Goal: Entertainment & Leisure: Consume media (video, audio)

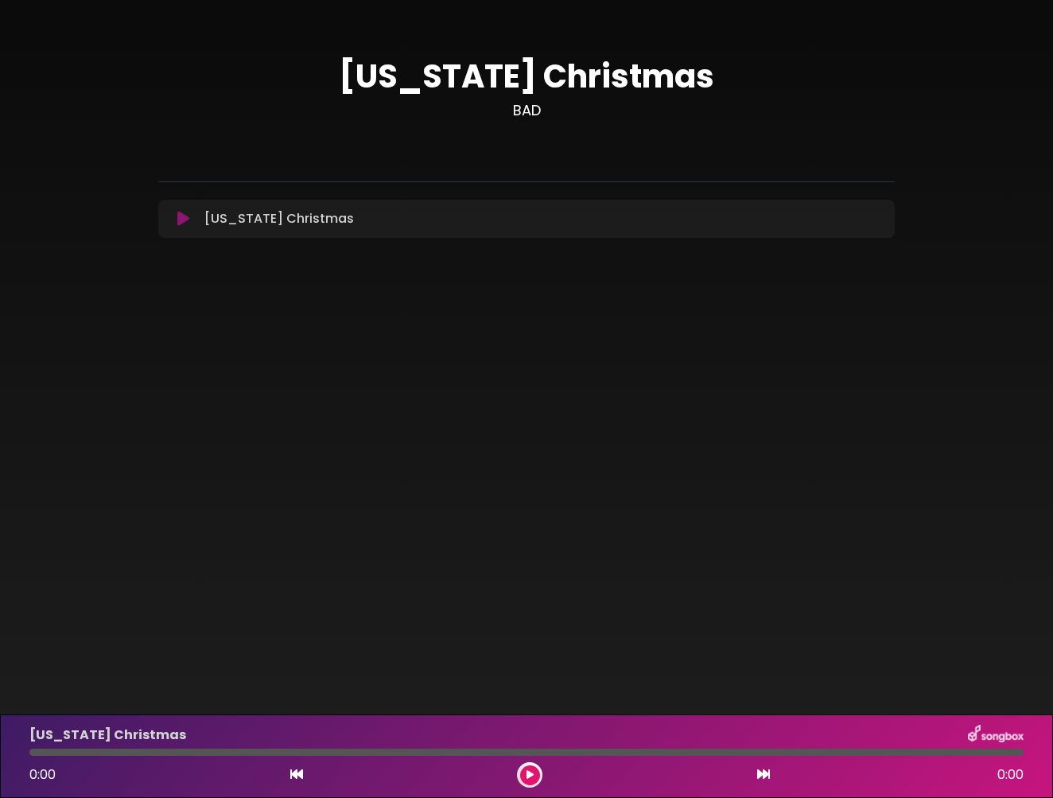
click at [610, 221] on div "[US_STATE] Christmas Loading Track..." at bounding box center [541, 218] width 687 height 19
click at [181, 219] on icon at bounding box center [183, 219] width 12 height 16
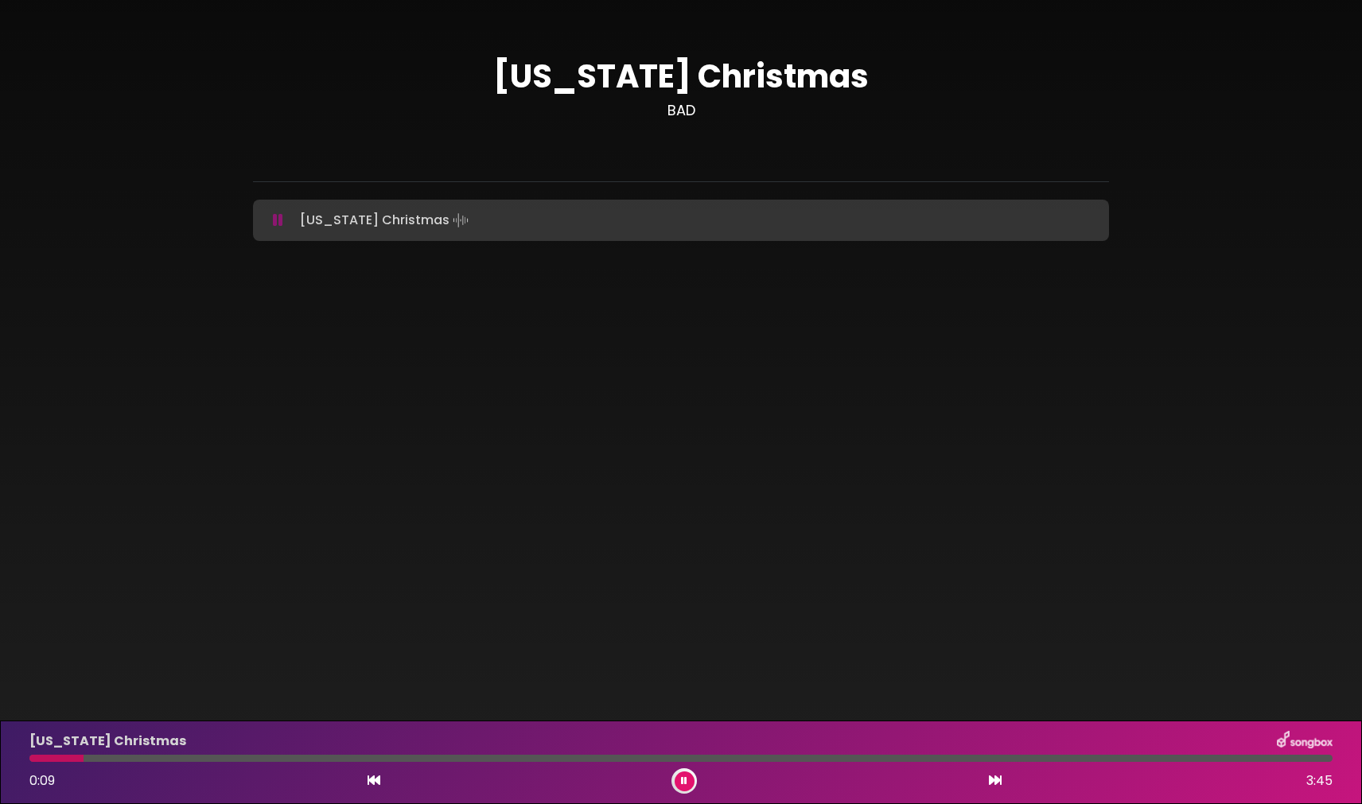
drag, startPoint x: 84, startPoint y: 760, endPoint x: 10, endPoint y: 756, distance: 74.8
click at [10, 756] on div "[US_STATE] Christmas 0:09 3:45" at bounding box center [681, 763] width 1362 height 84
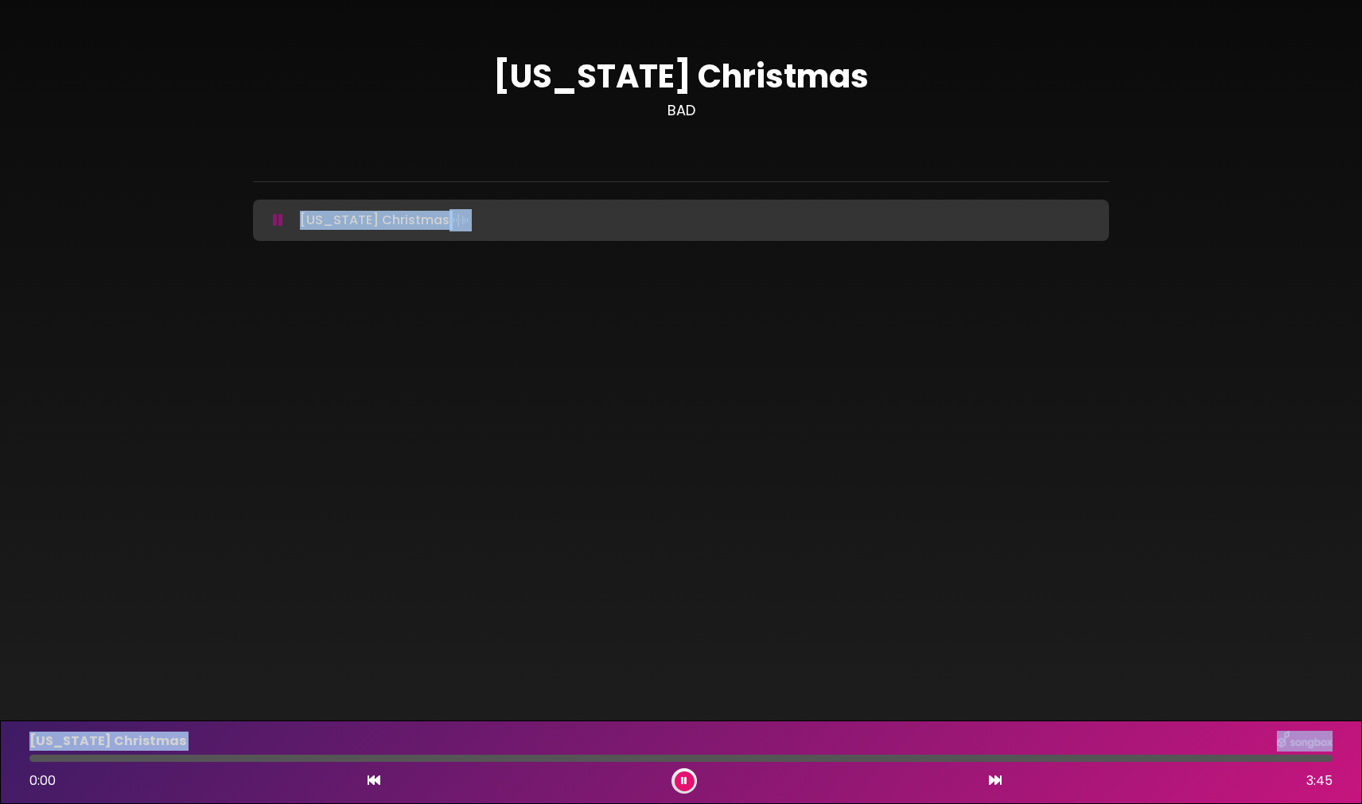
drag, startPoint x: 119, startPoint y: 757, endPoint x: -81, endPoint y: 743, distance: 201.0
click at [0, 743] on html "× [US_STATE] Christmas BAD" at bounding box center [681, 402] width 1362 height 804
click at [369, 779] on icon at bounding box center [373, 780] width 13 height 13
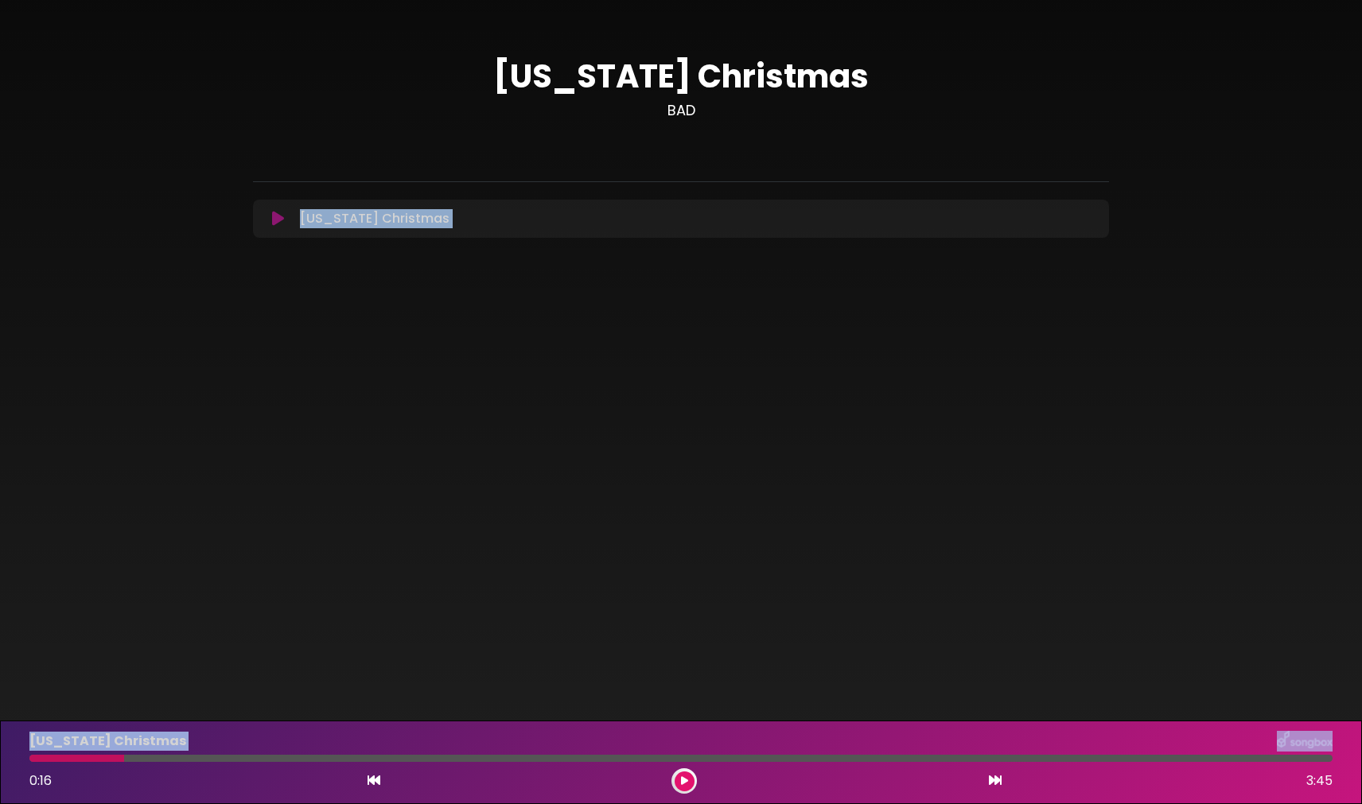
click at [375, 780] on icon at bounding box center [373, 780] width 13 height 13
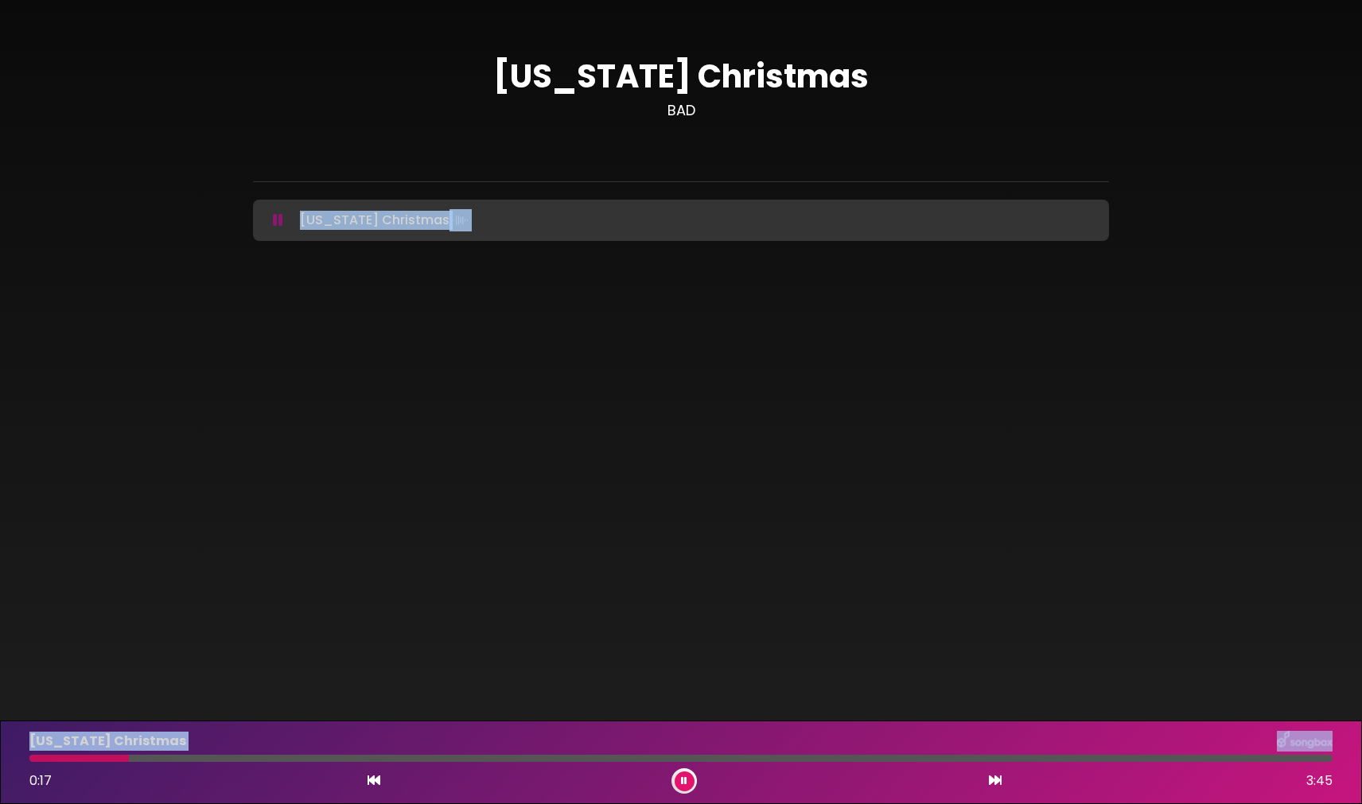
click at [375, 780] on icon at bounding box center [373, 780] width 13 height 13
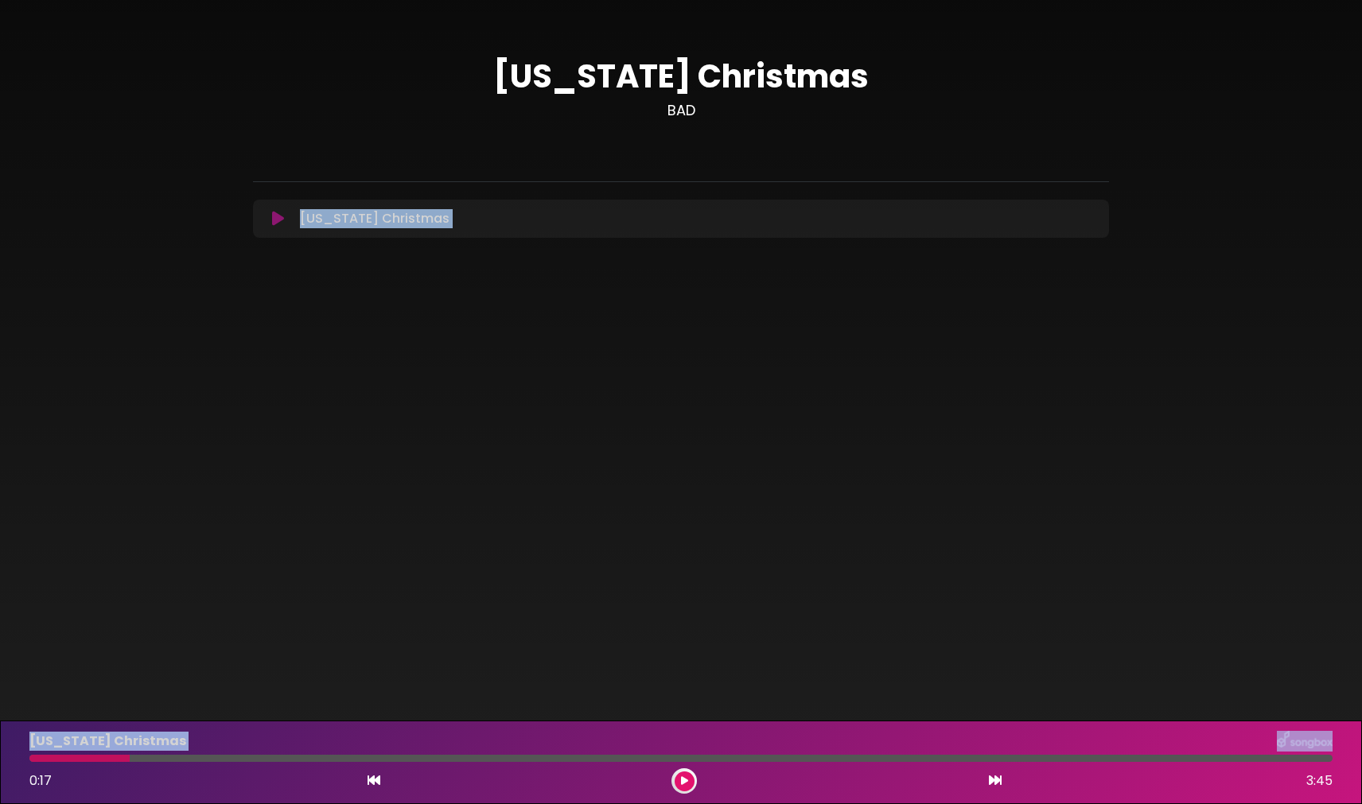
click at [375, 780] on icon at bounding box center [373, 780] width 13 height 13
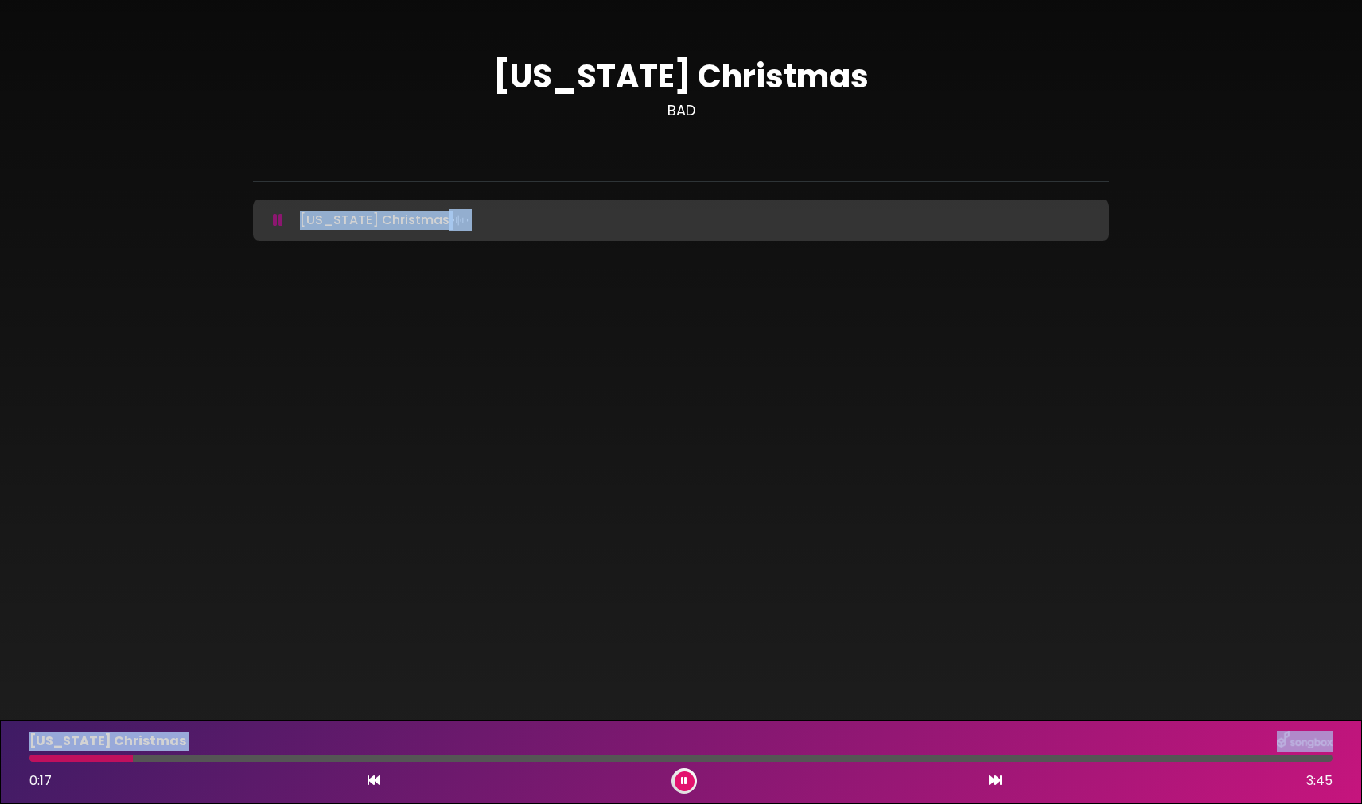
click at [375, 780] on icon at bounding box center [373, 780] width 13 height 13
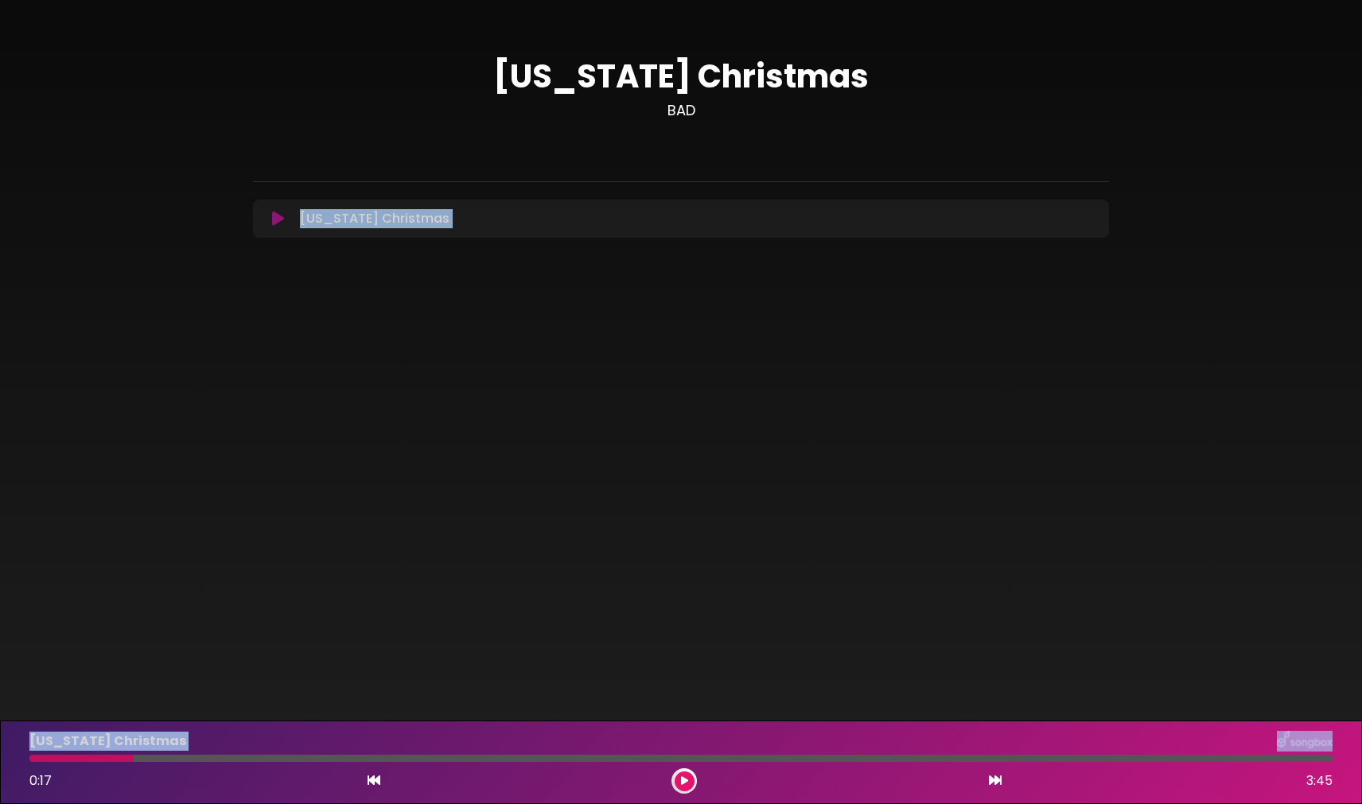
click at [375, 780] on icon at bounding box center [373, 780] width 13 height 13
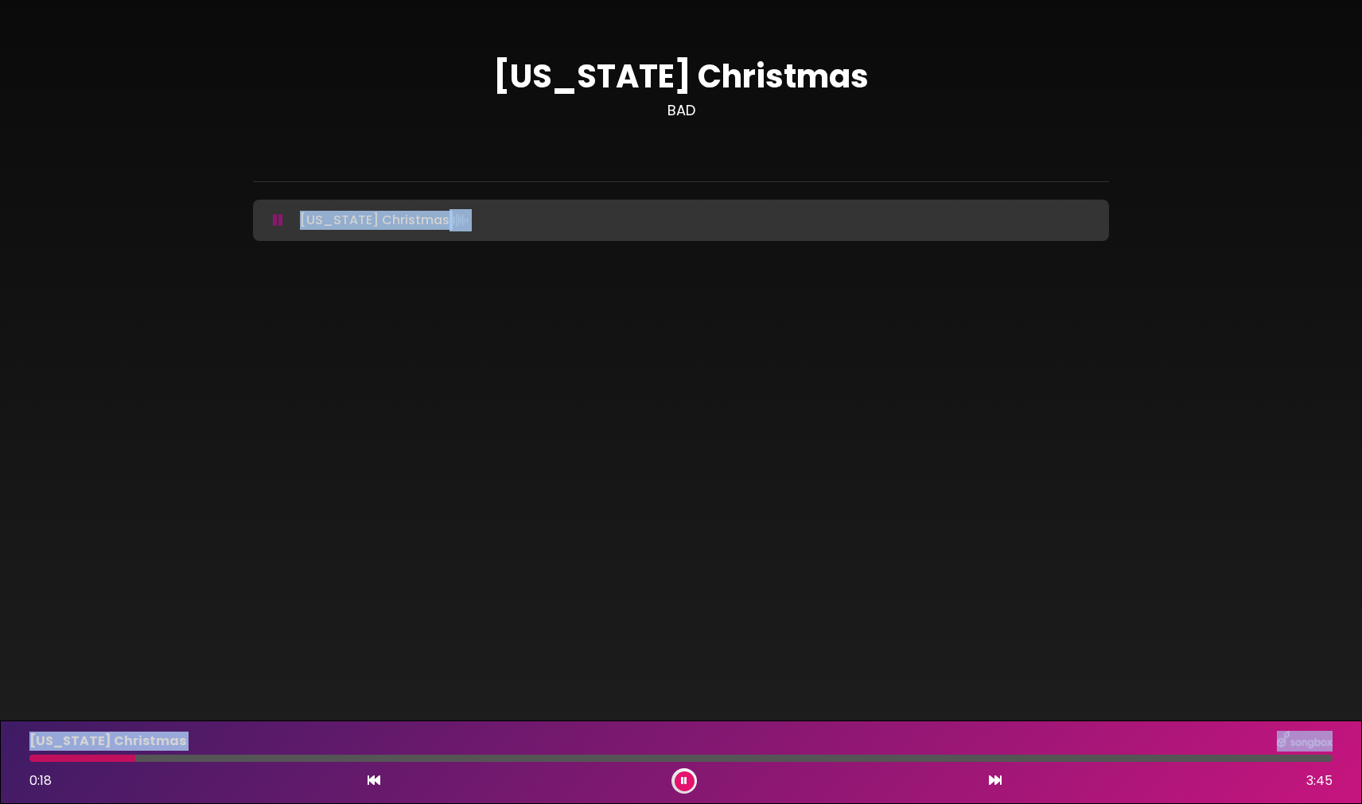
click at [370, 779] on icon at bounding box center [373, 780] width 13 height 13
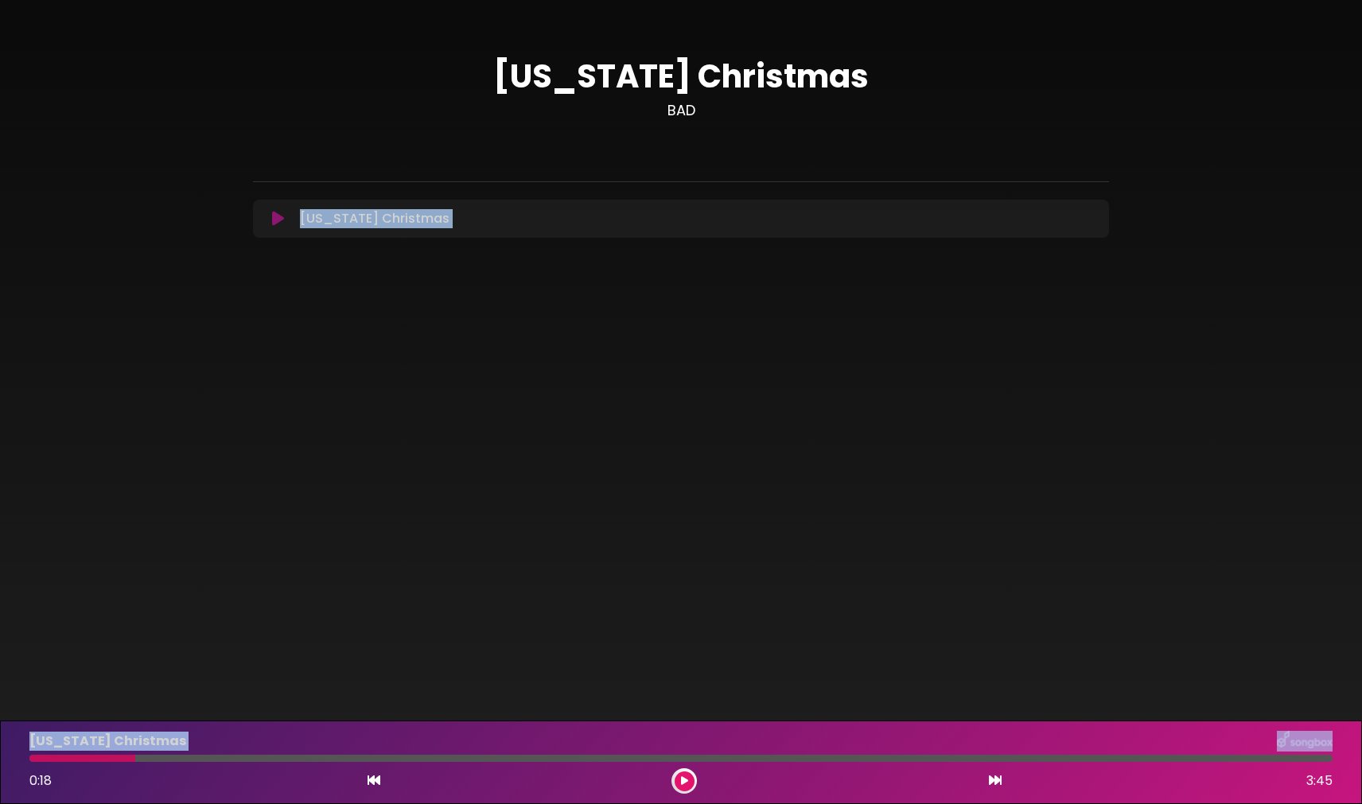
click at [370, 779] on icon at bounding box center [373, 780] width 13 height 13
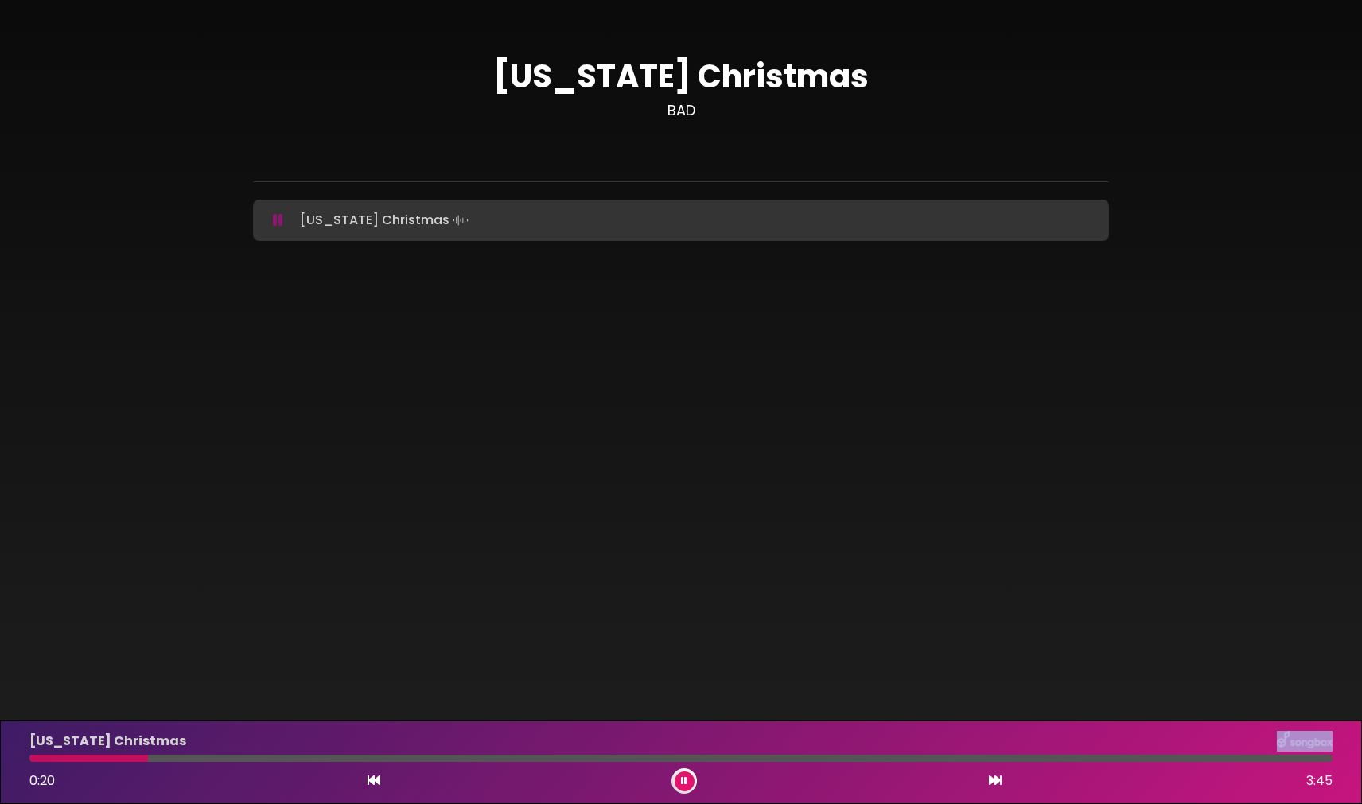
drag, startPoint x: 143, startPoint y: 758, endPoint x: 51, endPoint y: 752, distance: 92.4
click at [51, 752] on div "[US_STATE] Christmas 0:20 3:45" at bounding box center [681, 762] width 1322 height 63
drag, startPoint x: 51, startPoint y: 756, endPoint x: 15, endPoint y: 761, distance: 36.2
click at [15, 761] on div "[US_STATE] Christmas 0:00 3:45" at bounding box center [681, 763] width 1362 height 84
drag, startPoint x: 41, startPoint y: 760, endPoint x: 6, endPoint y: 760, distance: 35.0
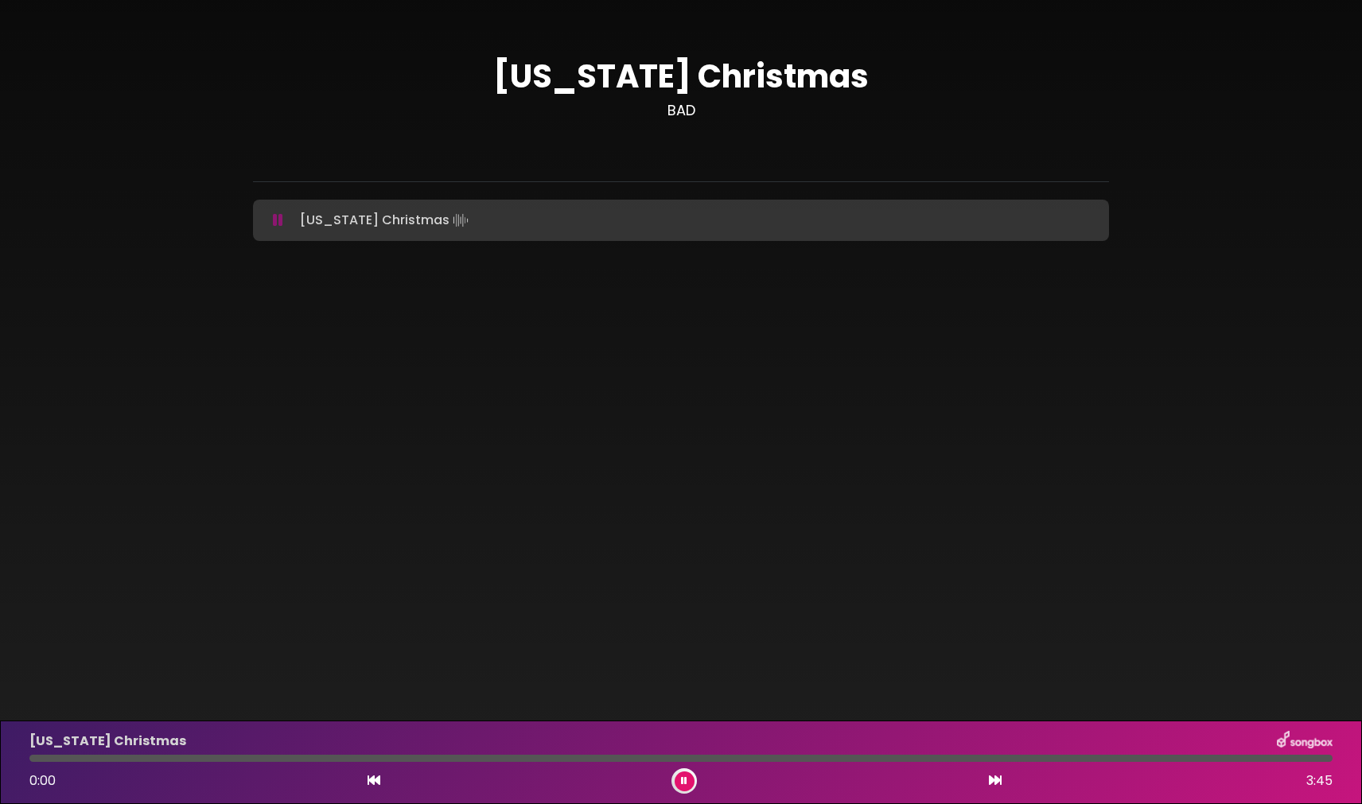
click at [6, 760] on div "[US_STATE] Christmas 0:00 3:45" at bounding box center [681, 763] width 1362 height 84
click at [694, 785] on div at bounding box center [683, 780] width 25 height 25
click at [691, 785] on button at bounding box center [685, 782] width 20 height 20
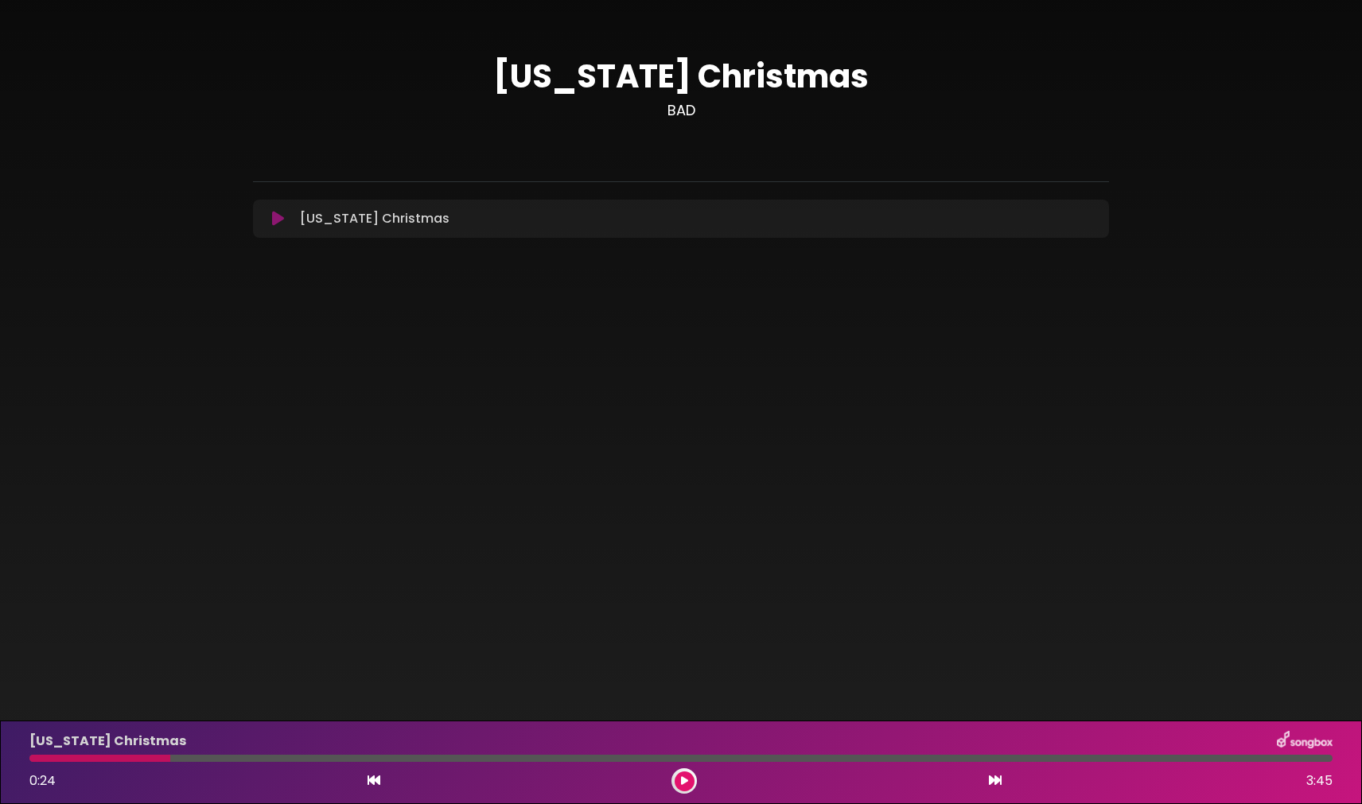
click at [682, 783] on icon at bounding box center [684, 781] width 7 height 10
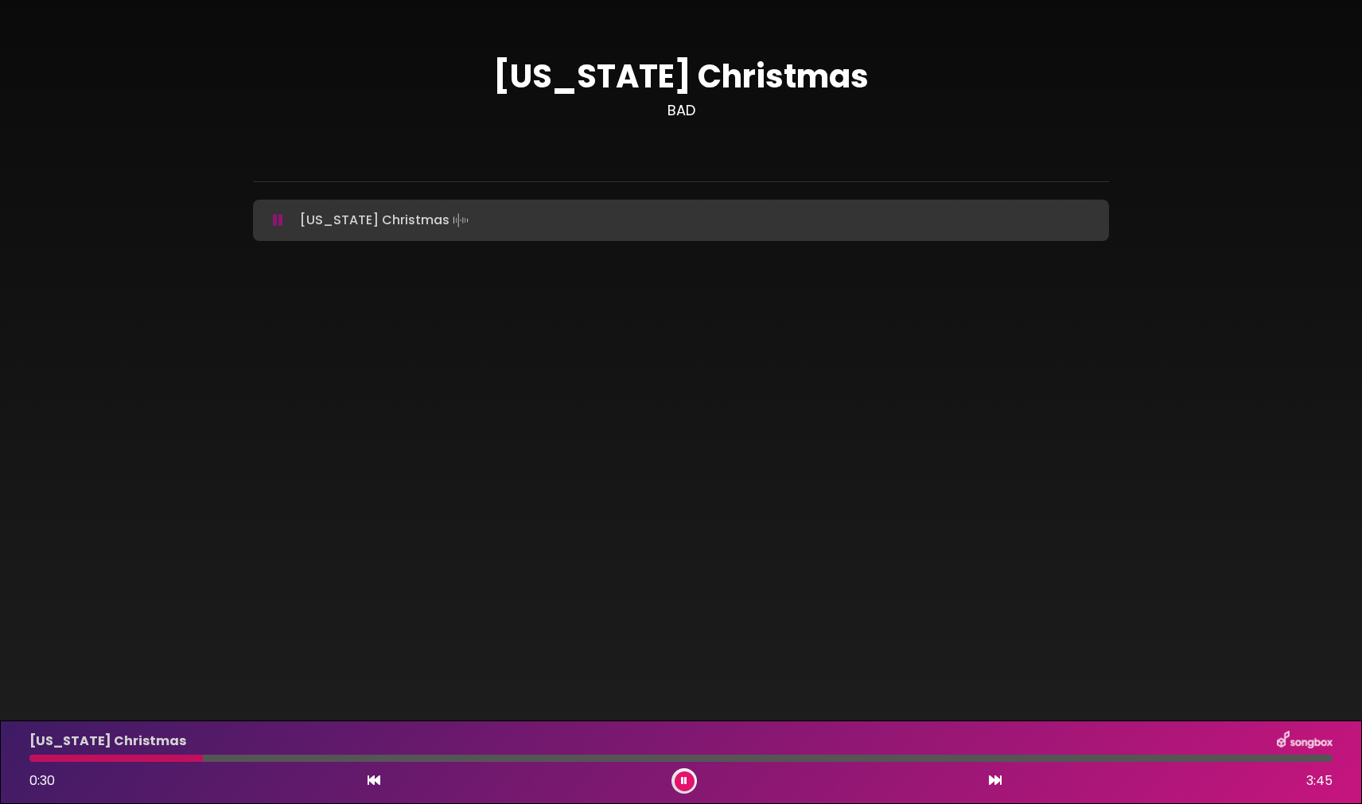
click at [680, 780] on button at bounding box center [685, 782] width 20 height 20
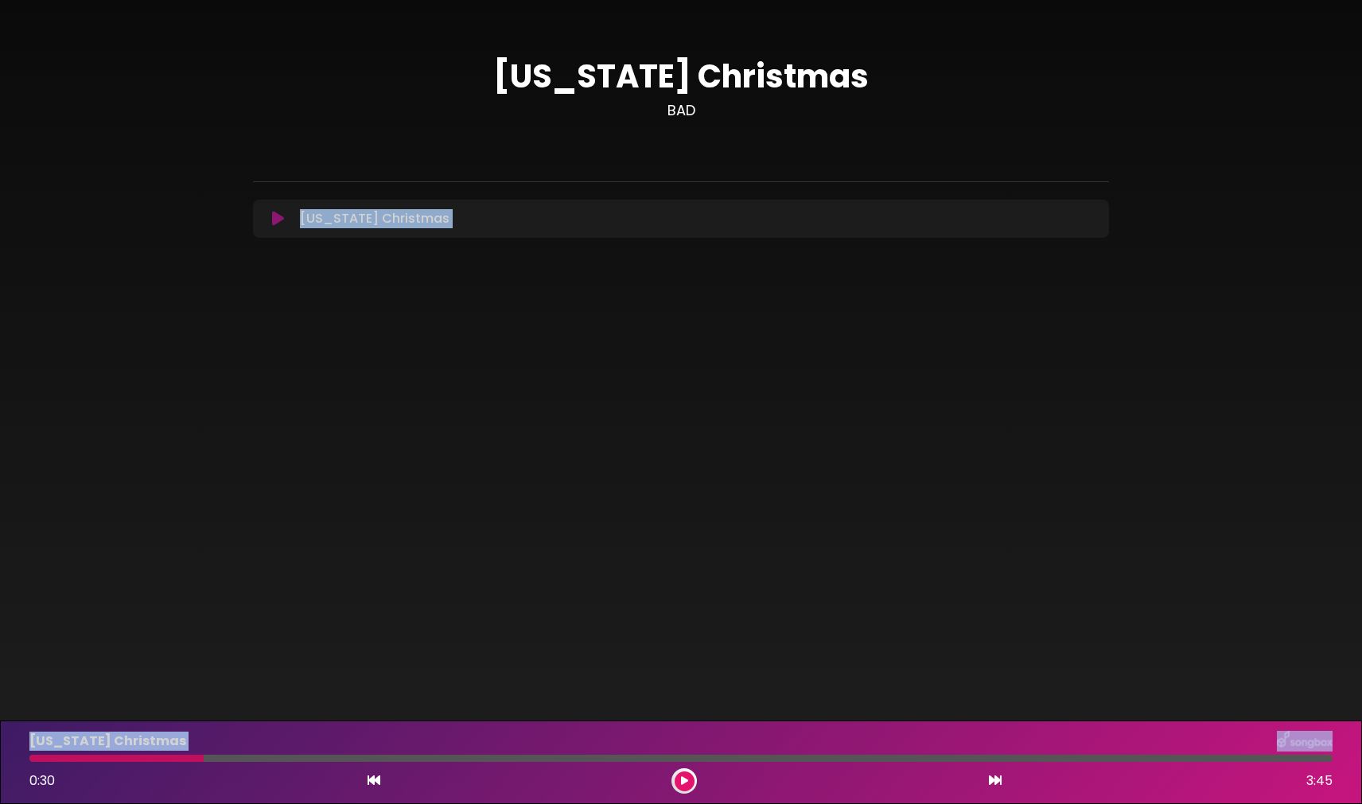
drag, startPoint x: 196, startPoint y: 760, endPoint x: 2, endPoint y: 760, distance: 194.1
click at [0, 760] on html "× [US_STATE] Christmas BAD" at bounding box center [681, 402] width 1362 height 804
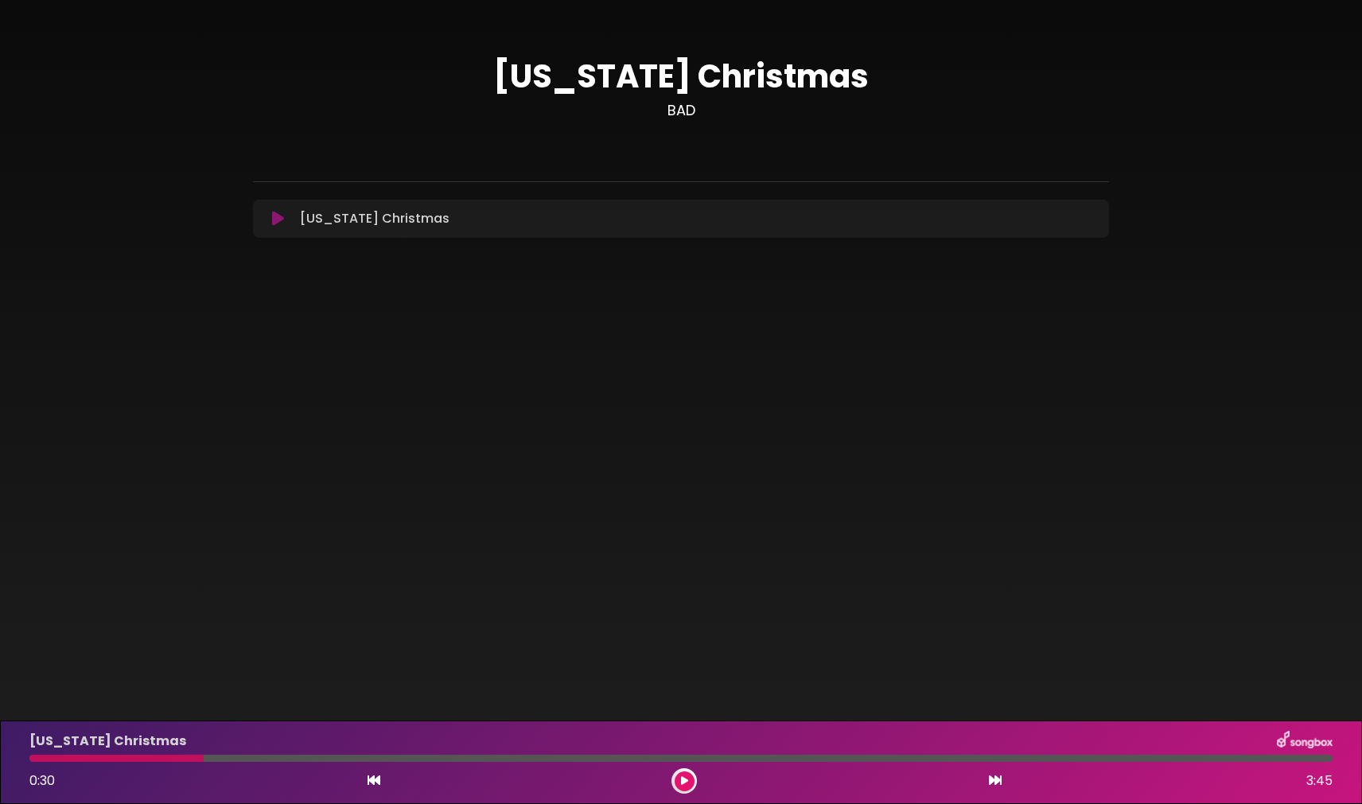
drag, startPoint x: 134, startPoint y: 758, endPoint x: 107, endPoint y: 766, distance: 27.4
click at [66, 763] on div "[US_STATE] Christmas 0:30 3:45" at bounding box center [681, 762] width 1322 height 63
drag, startPoint x: 203, startPoint y: 756, endPoint x: 147, endPoint y: 765, distance: 56.4
click at [147, 765] on div "[US_STATE] Christmas 0:30 3:45" at bounding box center [681, 762] width 1322 height 63
drag, startPoint x: 202, startPoint y: 760, endPoint x: 192, endPoint y: 763, distance: 9.8
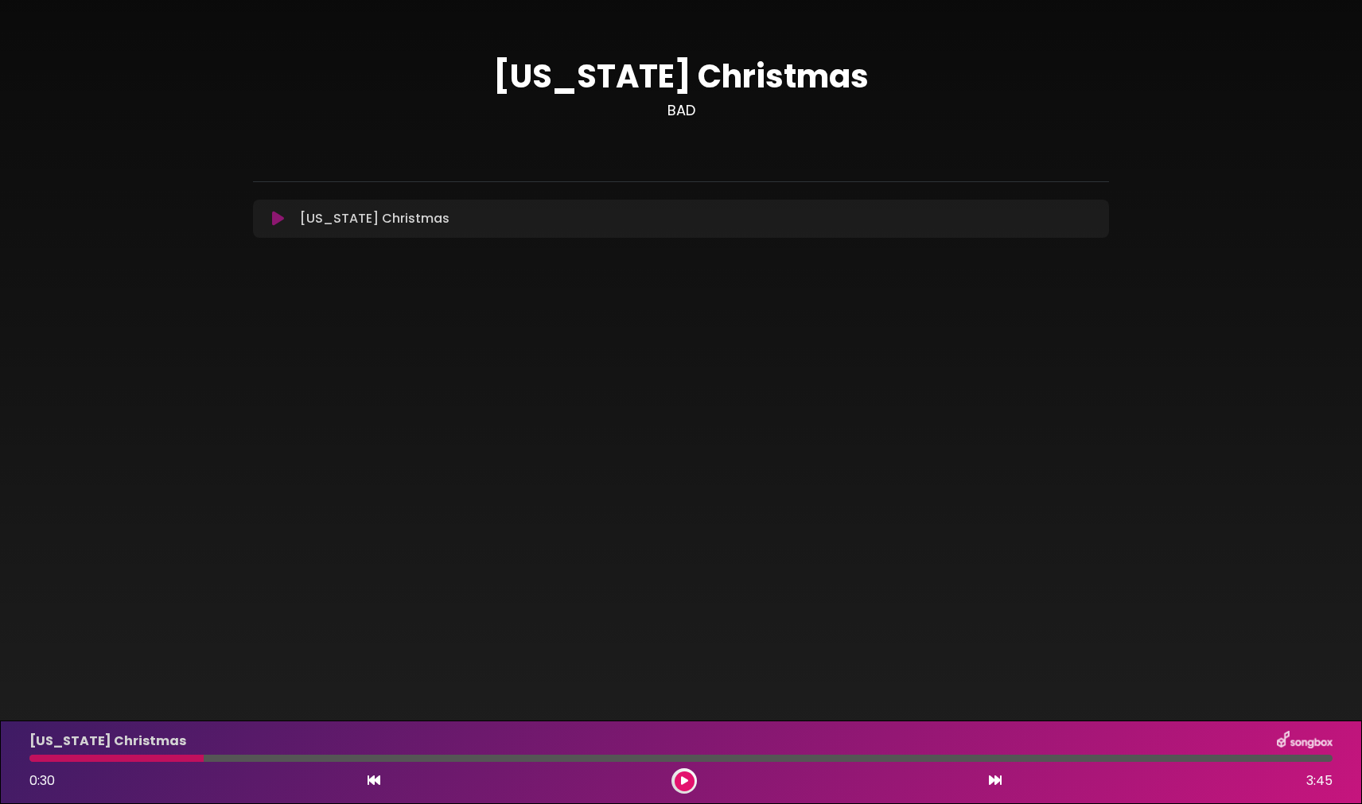
click at [192, 763] on div "[US_STATE] Christmas 0:30 3:45" at bounding box center [681, 762] width 1322 height 63
drag, startPoint x: 197, startPoint y: 758, endPoint x: 146, endPoint y: 759, distance: 50.9
click at [146, 759] on div at bounding box center [116, 758] width 174 height 7
drag, startPoint x: 671, startPoint y: 759, endPoint x: 684, endPoint y: 772, distance: 18.6
click at [678, 768] on div "[US_STATE] Christmas 0:30 3:45" at bounding box center [681, 762] width 1322 height 63
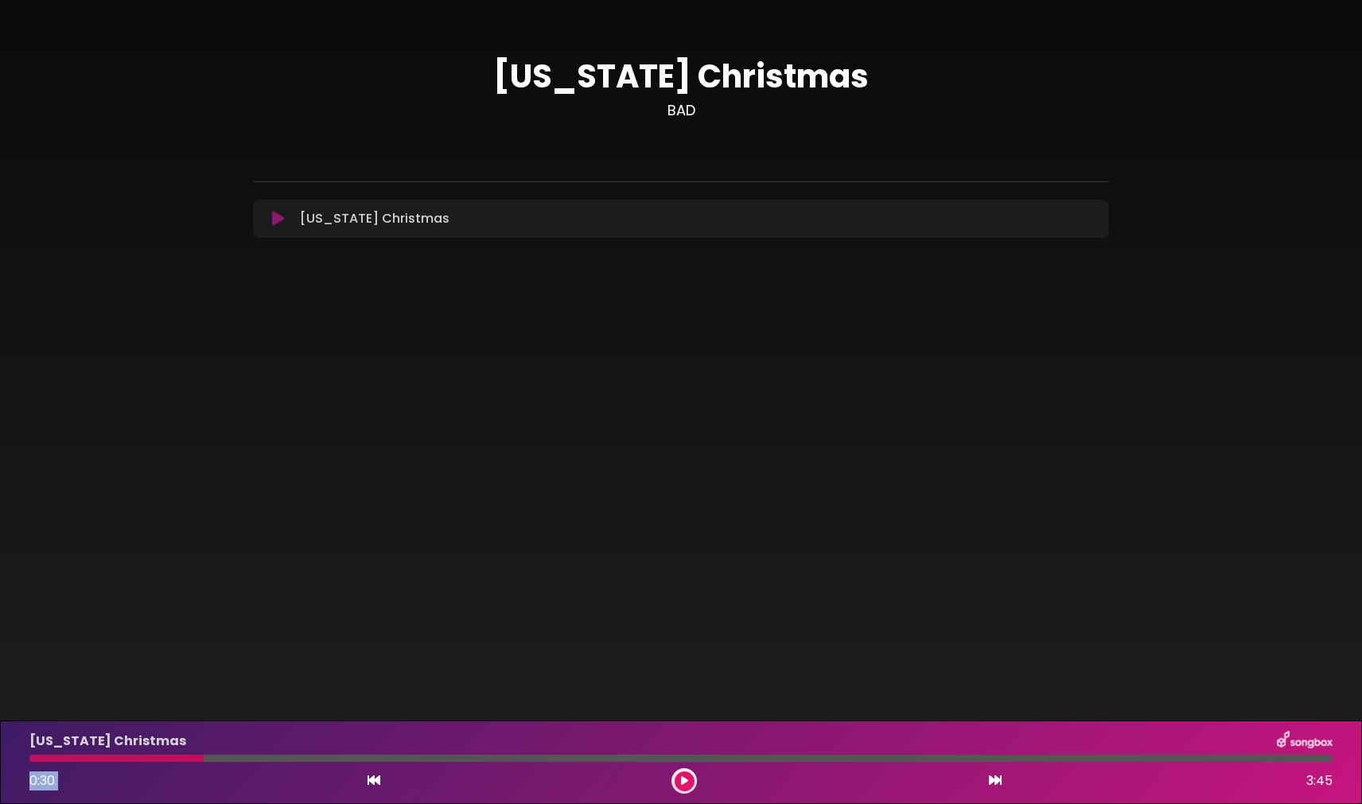
click at [686, 775] on button at bounding box center [685, 782] width 20 height 20
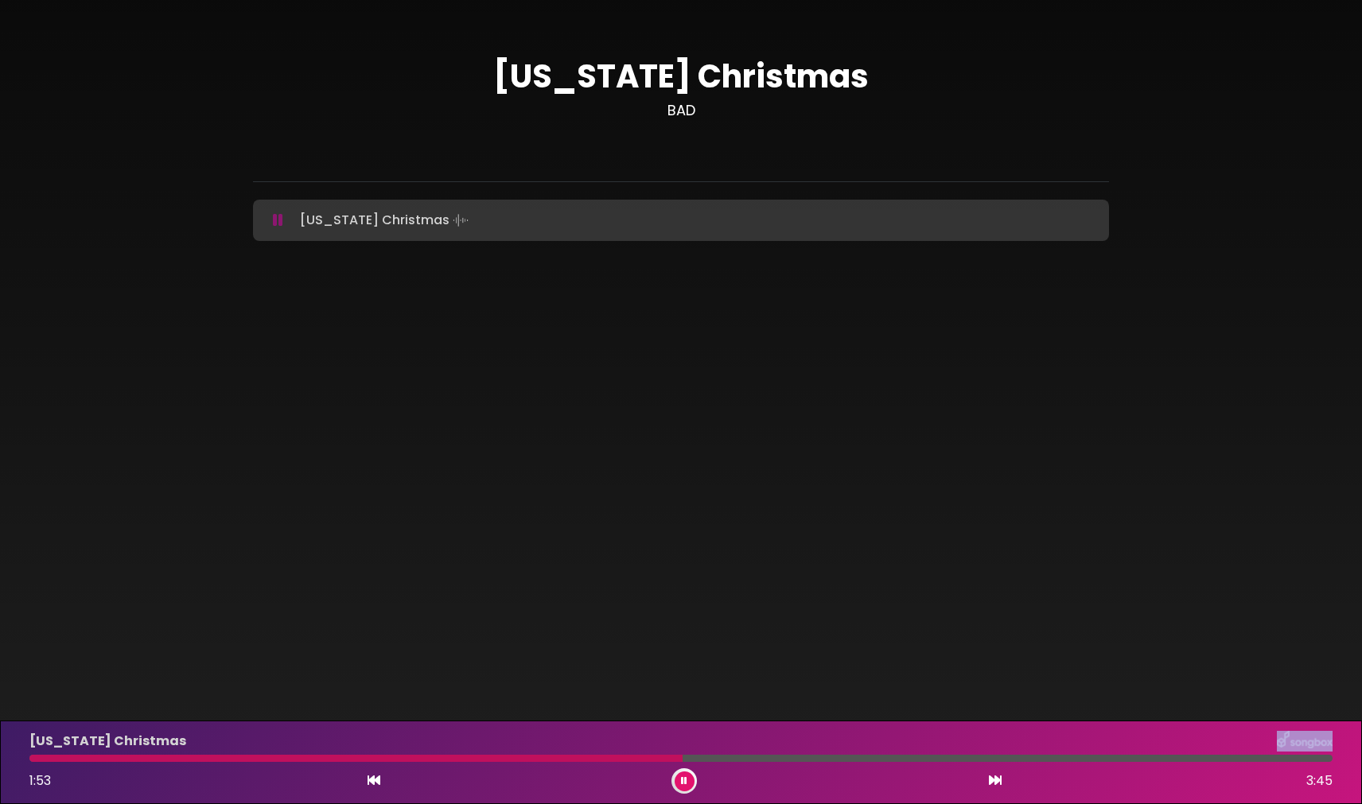
drag, startPoint x: 452, startPoint y: 753, endPoint x: 399, endPoint y: 756, distance: 52.6
click at [399, 756] on div "[US_STATE] Christmas 1:53 3:45" at bounding box center [681, 762] width 1322 height 63
click at [397, 758] on div at bounding box center [356, 758] width 655 height 7
click at [32, 757] on div at bounding box center [217, 758] width 376 height 7
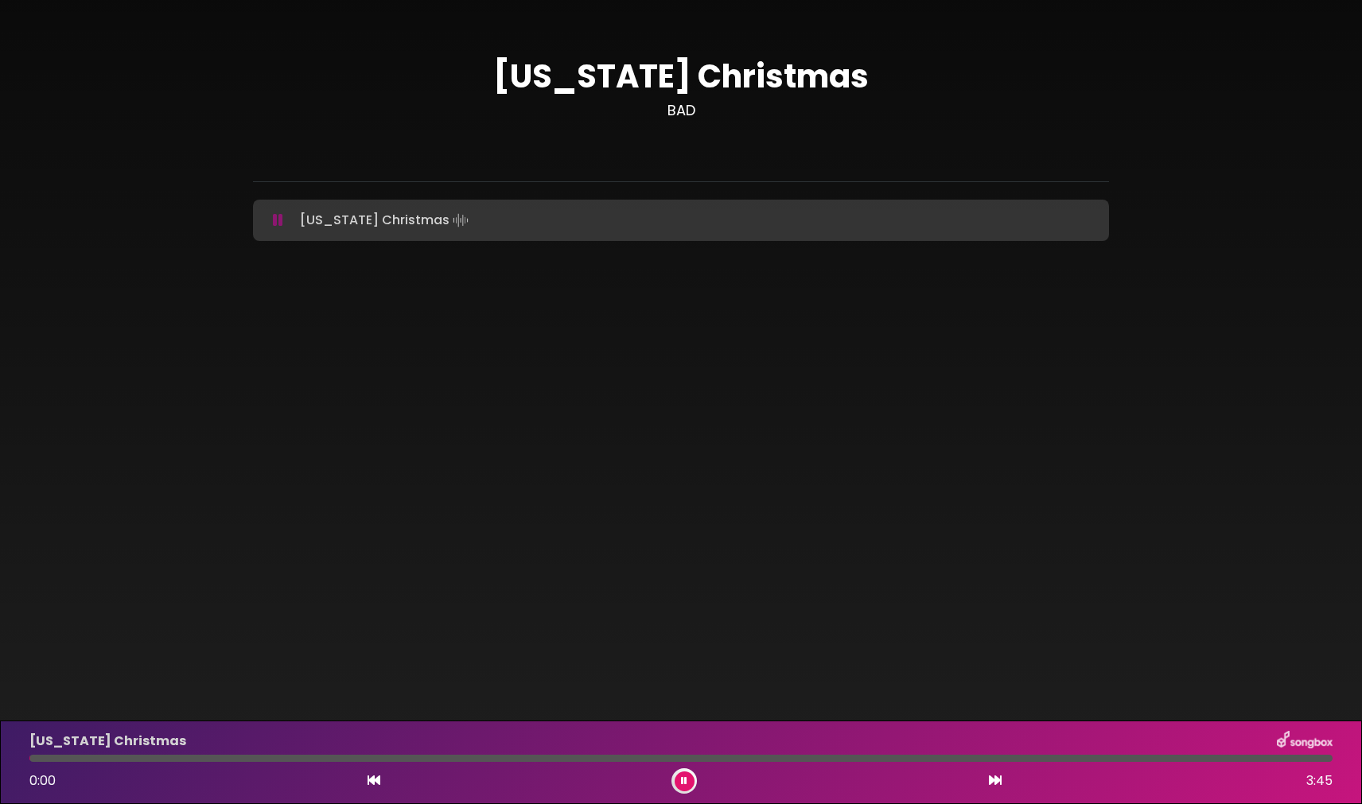
drag, startPoint x: 32, startPoint y: 757, endPoint x: 17, endPoint y: 760, distance: 15.4
click at [17, 760] on div "[US_STATE] Christmas 0:00 3:45" at bounding box center [681, 763] width 1362 height 84
click at [687, 782] on button at bounding box center [685, 782] width 20 height 20
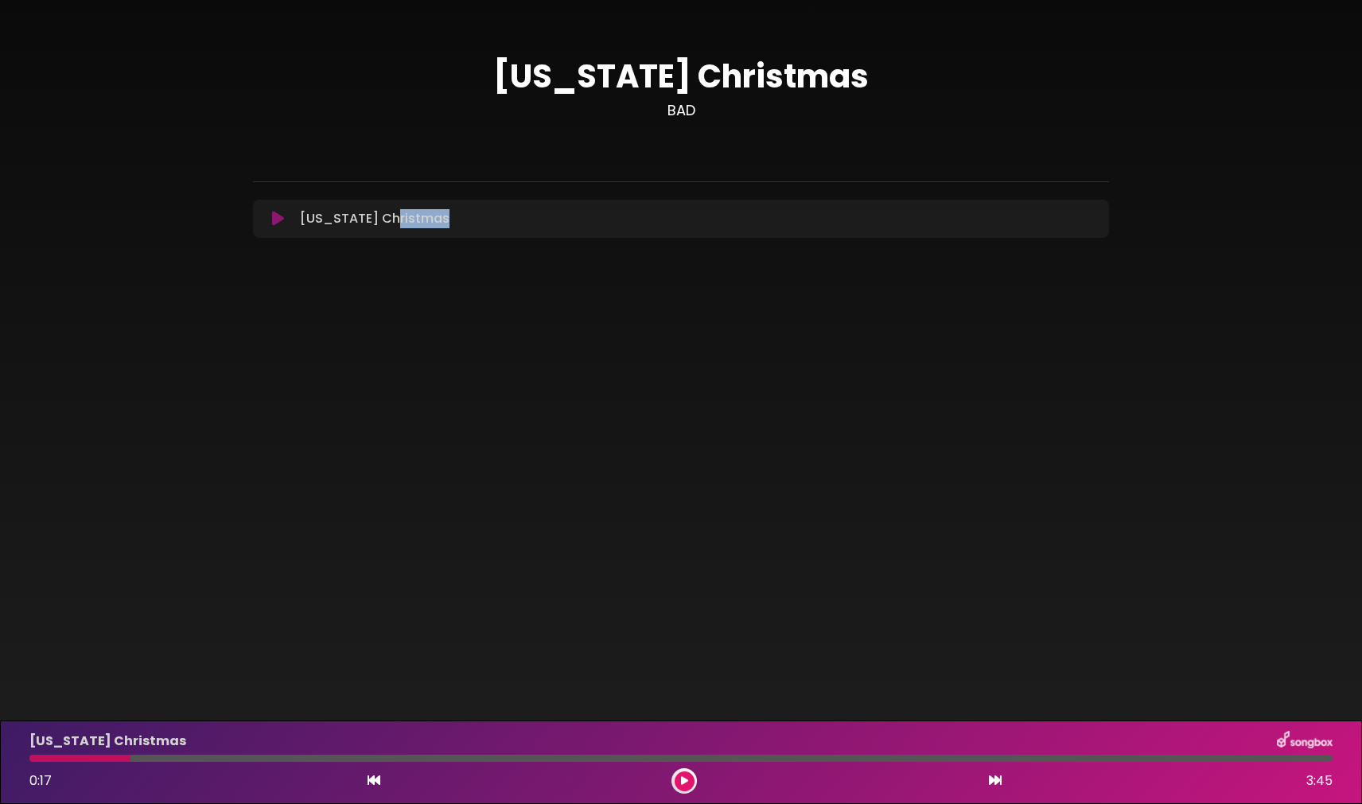
drag, startPoint x: 386, startPoint y: 224, endPoint x: 371, endPoint y: 293, distance: 70.8
click at [371, 293] on div "[US_STATE] Christmas BAD ×" at bounding box center [681, 151] width 1362 height 303
drag, startPoint x: 283, startPoint y: 225, endPoint x: 659, endPoint y: 188, distance: 378.1
click at [282, 309] on body "× [US_STATE] Christmas BAD" at bounding box center [681, 402] width 1362 height 804
click at [715, 210] on div "[US_STATE] Christmas Loading Track..." at bounding box center [697, 218] width 806 height 19
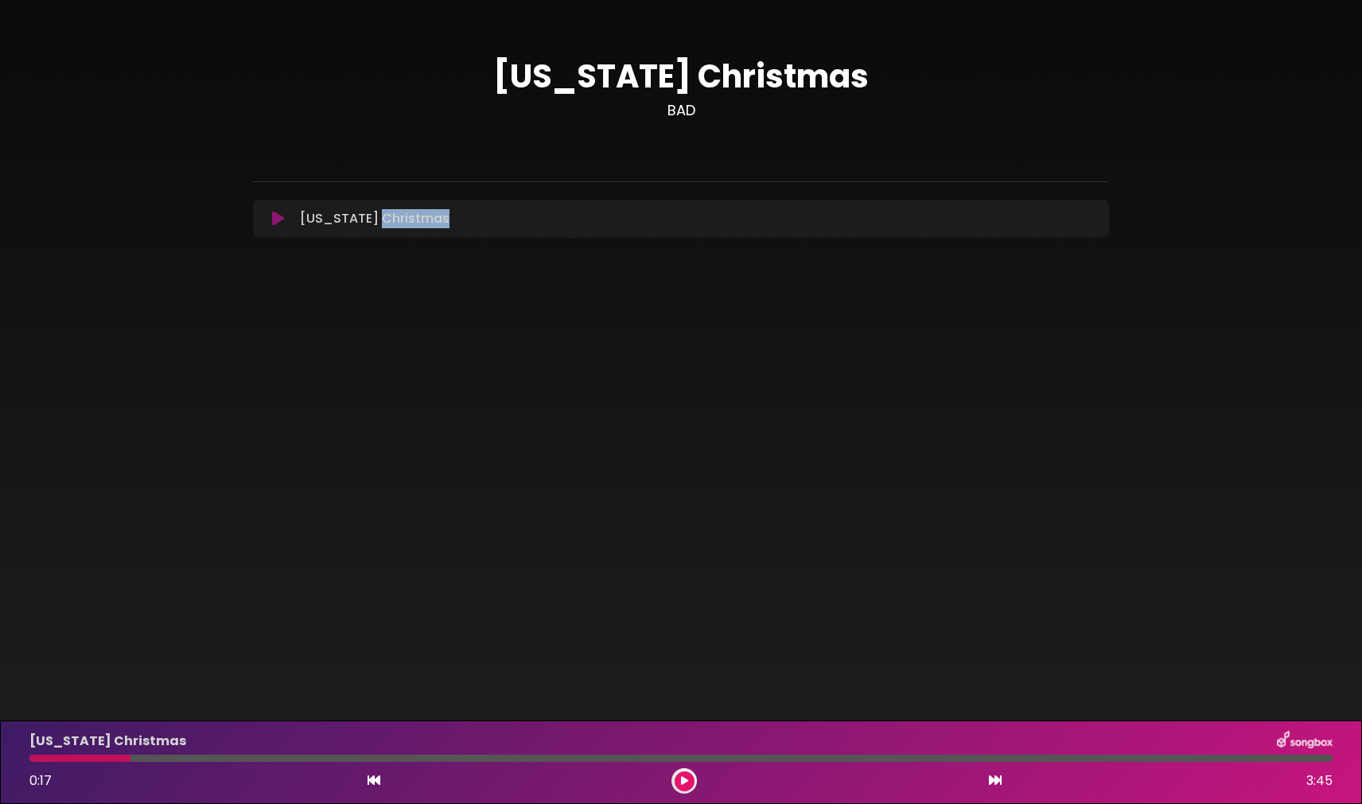
click at [689, 783] on button at bounding box center [685, 782] width 20 height 20
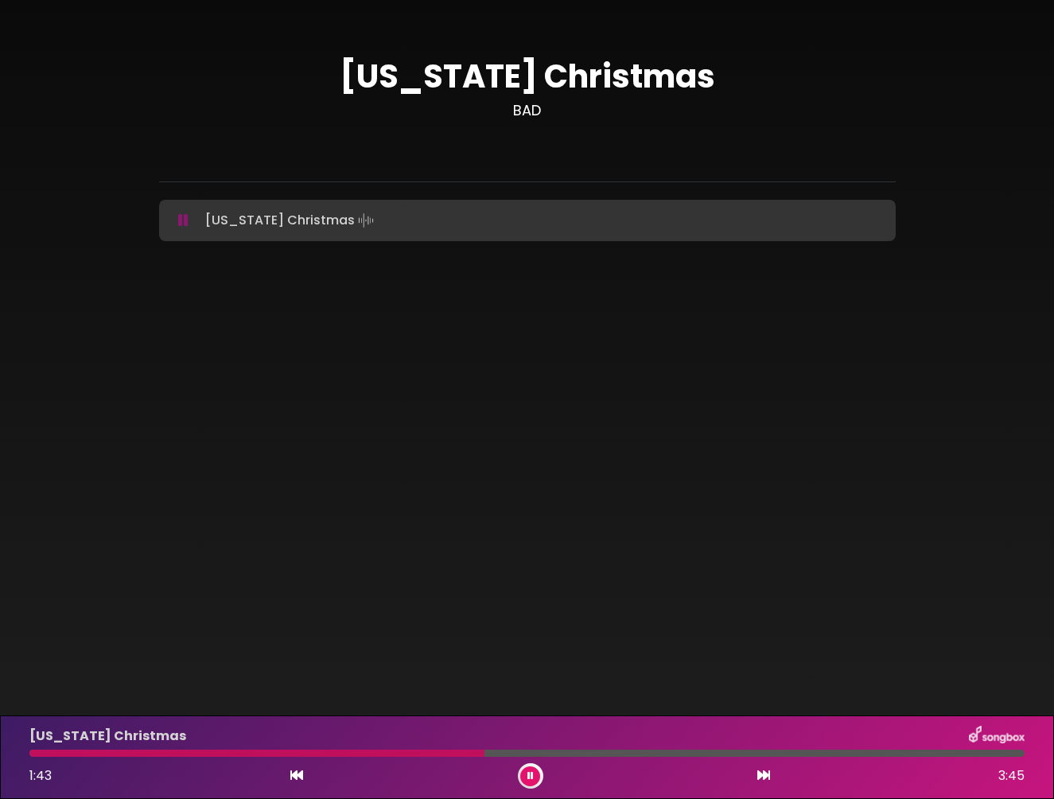
drag, startPoint x: 484, startPoint y: 750, endPoint x: 198, endPoint y: 752, distance: 286.4
click at [198, 752] on div at bounding box center [256, 752] width 455 height 7
click at [45, 752] on div at bounding box center [257, 752] width 456 height 7
drag, startPoint x: 37, startPoint y: 751, endPoint x: 17, endPoint y: 754, distance: 19.4
click at [17, 754] on div "[US_STATE] Christmas 0:00 3:45" at bounding box center [527, 757] width 1054 height 84
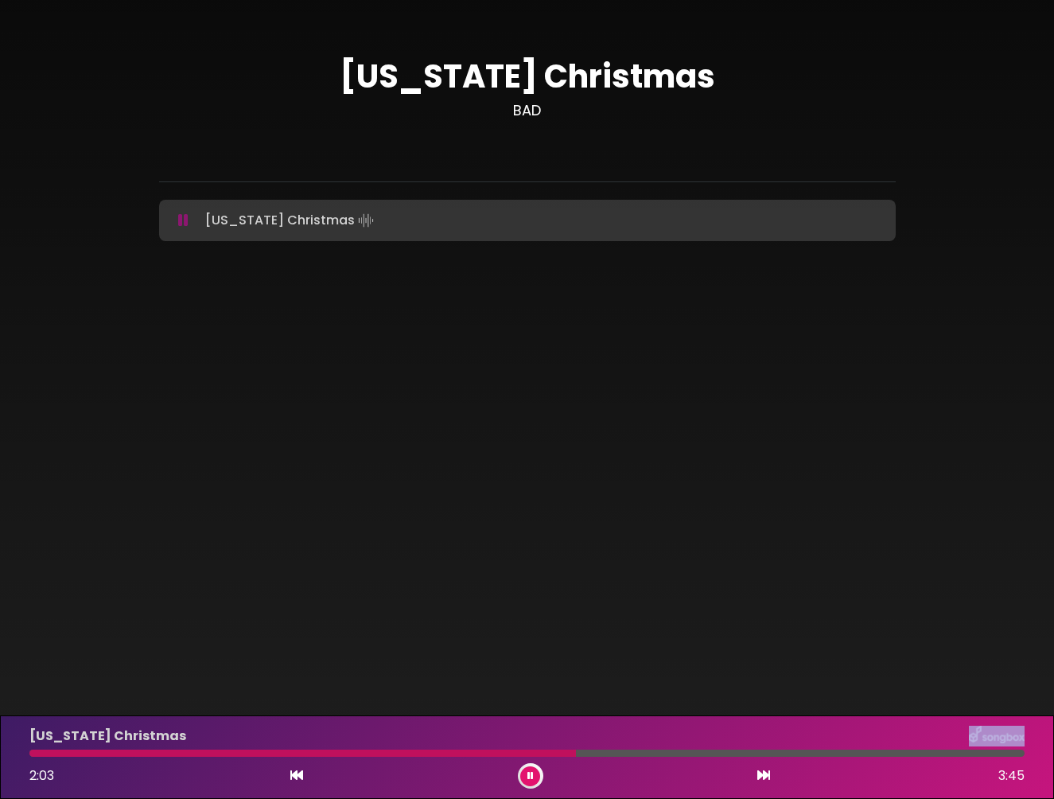
drag, startPoint x: 231, startPoint y: 752, endPoint x: 137, endPoint y: 753, distance: 94.7
click at [137, 753] on div "[US_STATE] Christmas 2:03 3:45" at bounding box center [527, 756] width 1014 height 63
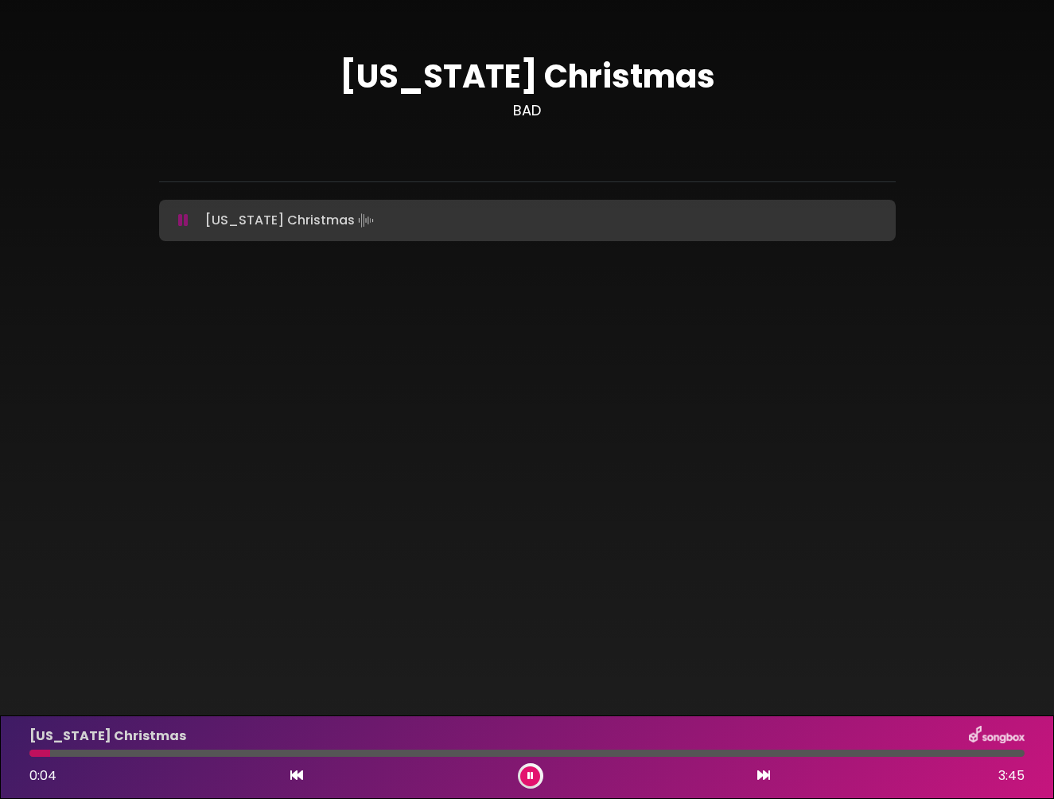
drag, startPoint x: 137, startPoint y: 754, endPoint x: 50, endPoint y: 752, distance: 86.7
click at [50, 752] on div at bounding box center [526, 752] width 995 height 7
drag, startPoint x: 49, startPoint y: 753, endPoint x: 20, endPoint y: 756, distance: 28.8
click at [20, 756] on div "[US_STATE] Christmas 0:00 3:45" at bounding box center [527, 756] width 1014 height 63
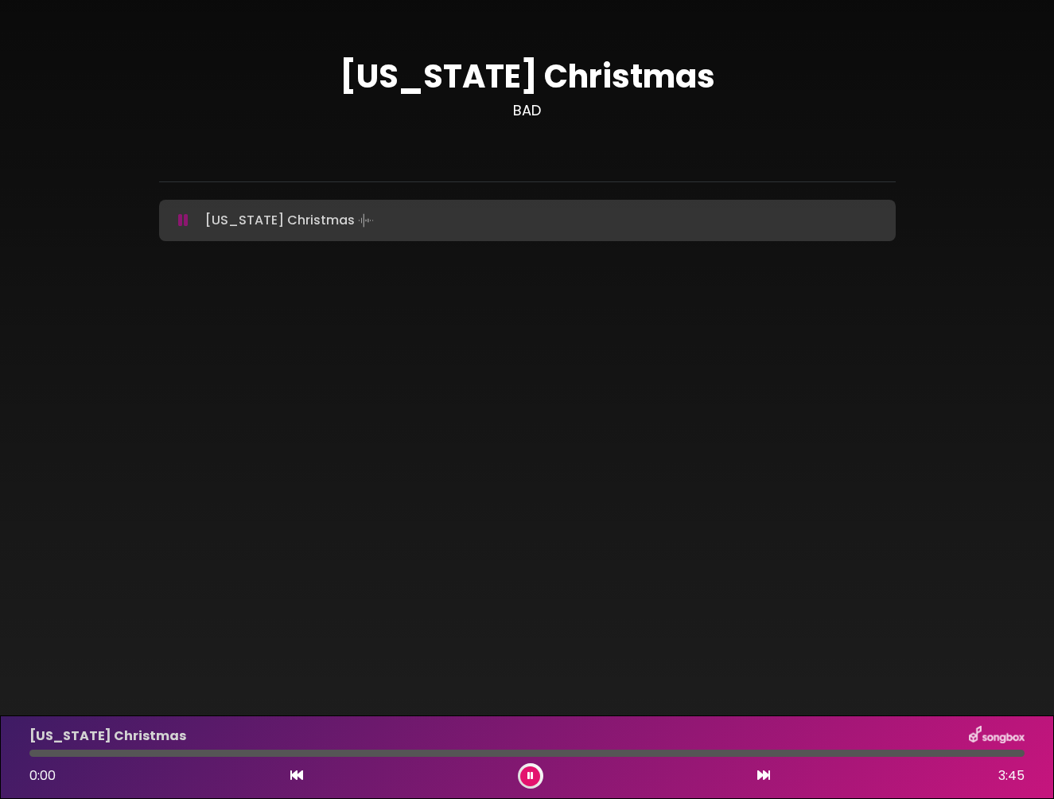
drag, startPoint x: 33, startPoint y: 754, endPoint x: 20, endPoint y: 755, distance: 12.8
click at [20, 755] on div at bounding box center [527, 752] width 1014 height 7
drag, startPoint x: 41, startPoint y: 754, endPoint x: 14, endPoint y: 754, distance: 26.2
click at [14, 754] on div "[US_STATE] Christmas 0:02 3:45" at bounding box center [527, 757] width 1054 height 84
drag, startPoint x: 20, startPoint y: 754, endPoint x: 9, endPoint y: 755, distance: 11.2
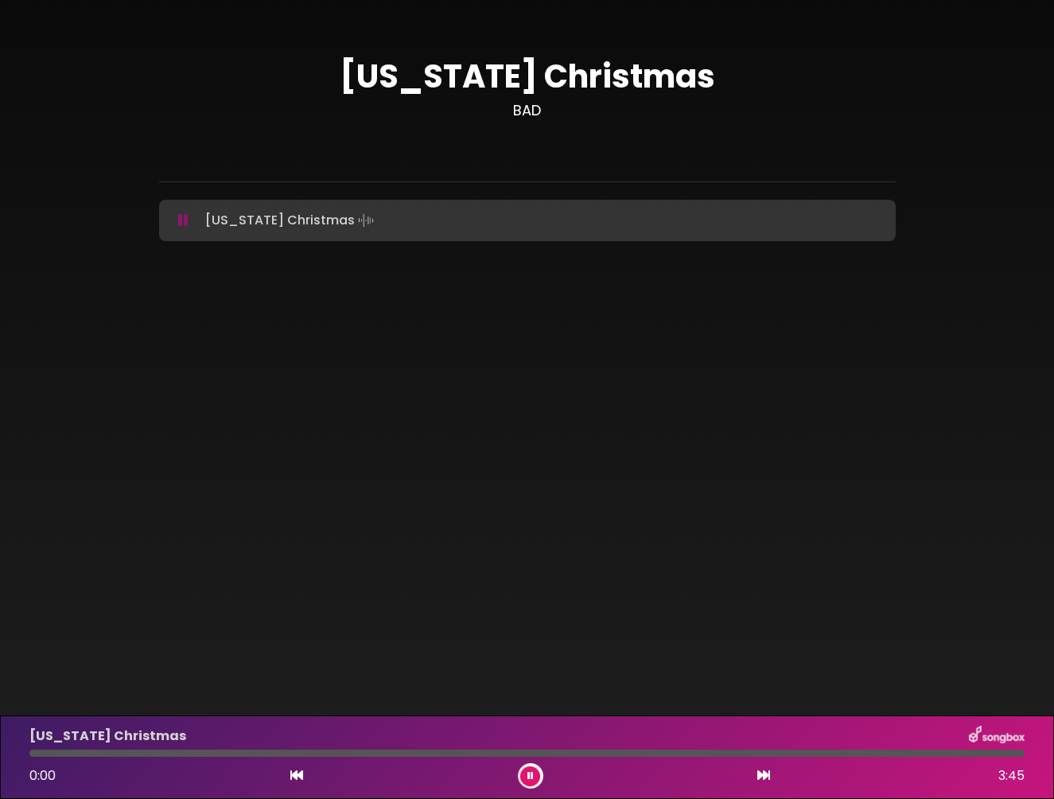
click at [9, 755] on div "[US_STATE] Christmas 0:00 3:45" at bounding box center [527, 757] width 1054 height 84
click at [532, 775] on icon at bounding box center [530, 776] width 6 height 10
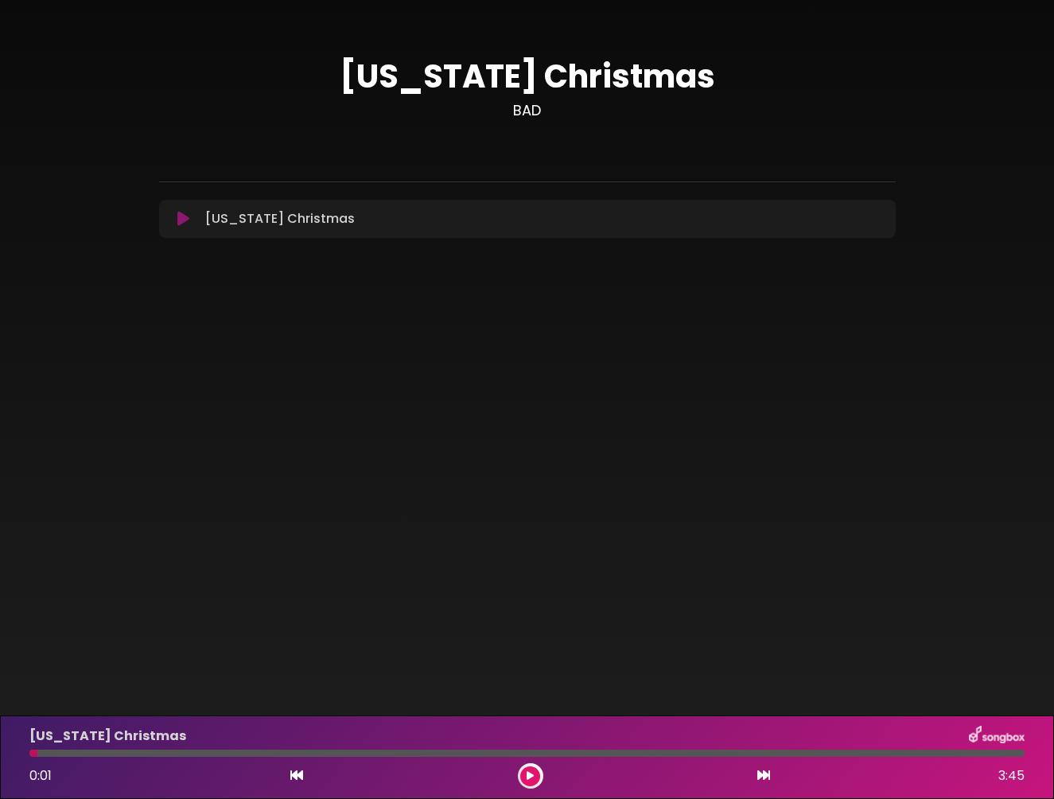
drag, startPoint x: 46, startPoint y: 752, endPoint x: 10, endPoint y: 757, distance: 36.2
click at [10, 757] on div "[US_STATE] Christmas 0:01 3:45" at bounding box center [527, 757] width 1054 height 84
drag, startPoint x: 37, startPoint y: 751, endPoint x: 15, endPoint y: 751, distance: 21.5
click at [14, 752] on div "[US_STATE] Christmas 0:01 3:45" at bounding box center [527, 757] width 1054 height 84
click at [23, 757] on div "[US_STATE] Christmas 0:01 3:45" at bounding box center [527, 756] width 1014 height 63
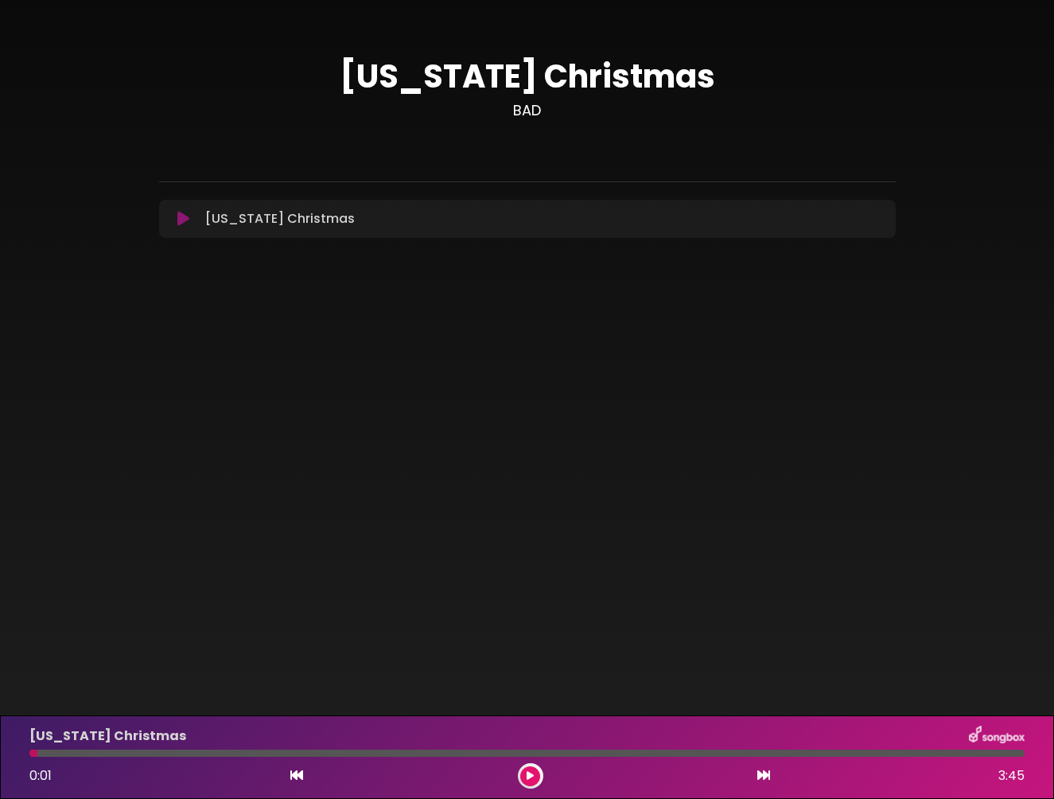
click at [33, 755] on div at bounding box center [33, 752] width 8 height 7
click at [31, 754] on div at bounding box center [33, 752] width 8 height 7
click at [528, 776] on icon at bounding box center [530, 776] width 7 height 10
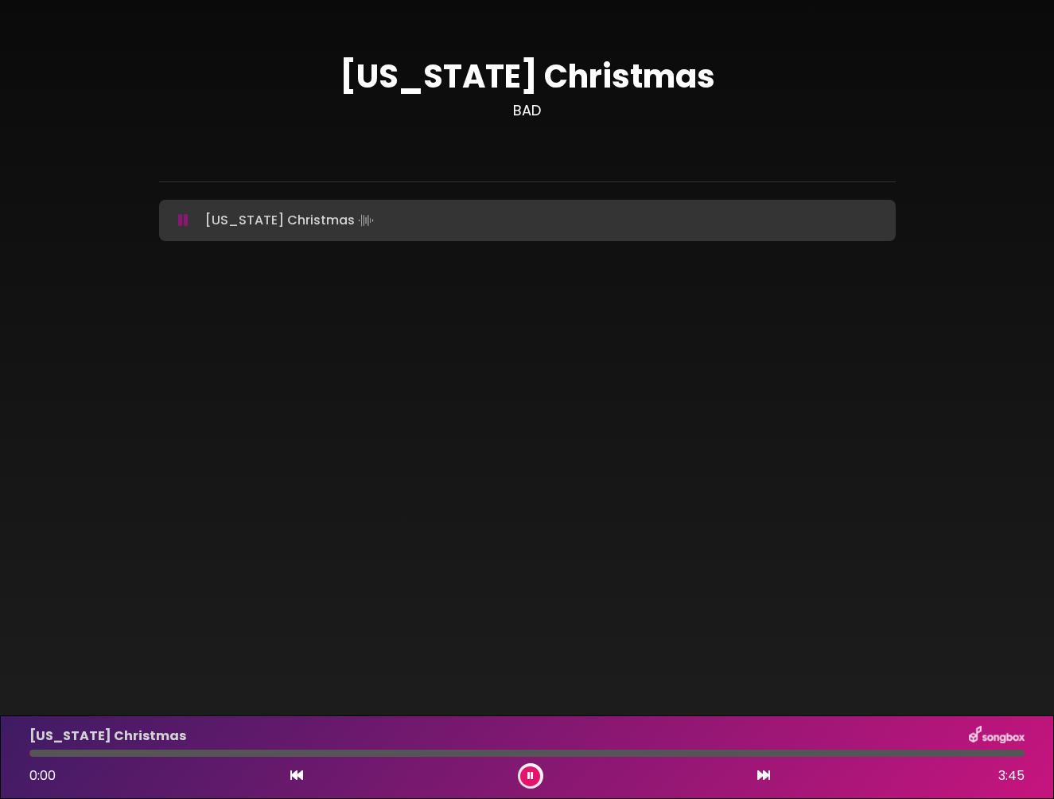
drag, startPoint x: 35, startPoint y: 754, endPoint x: 3, endPoint y: 754, distance: 31.8
click at [3, 754] on div "[US_STATE] Christmas 0:00 3:45" at bounding box center [527, 757] width 1054 height 84
